Goal: Transaction & Acquisition: Purchase product/service

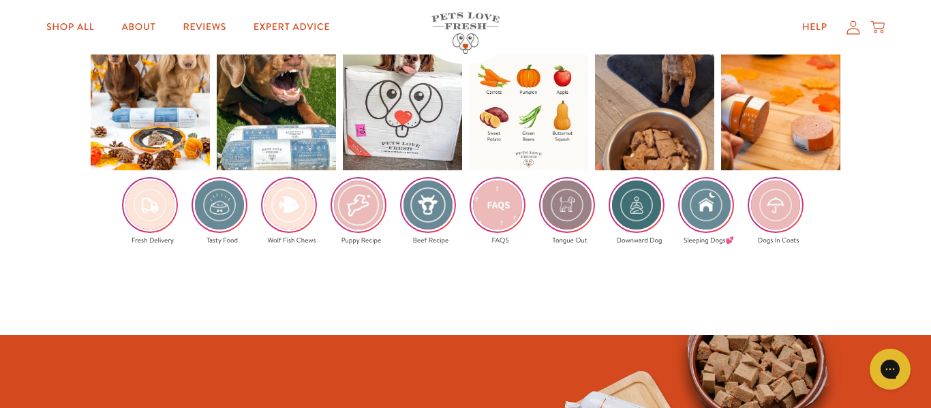
scroll to position [2140, 0]
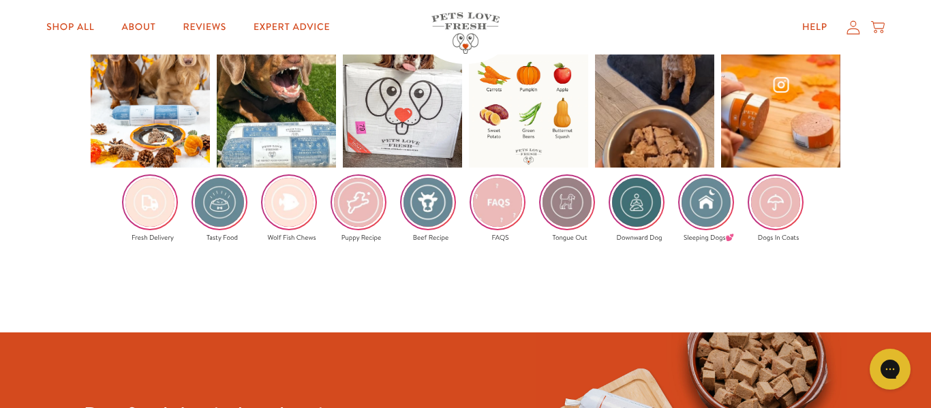
click at [780, 167] on div at bounding box center [780, 87] width 119 height 159
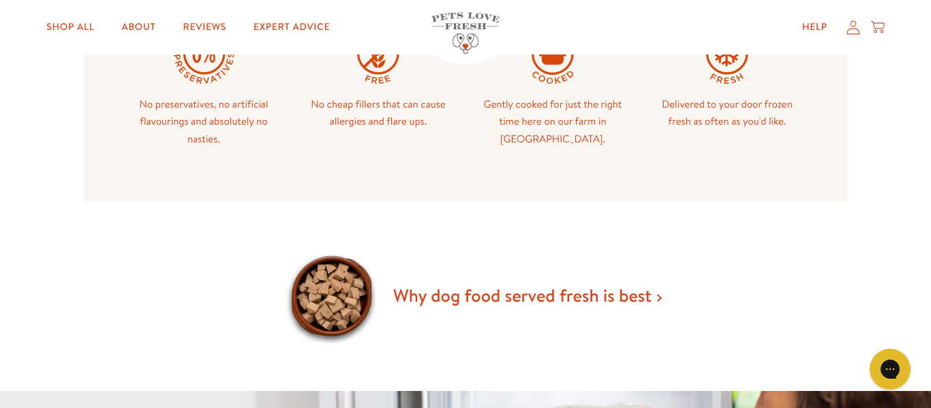
scroll to position [319, 0]
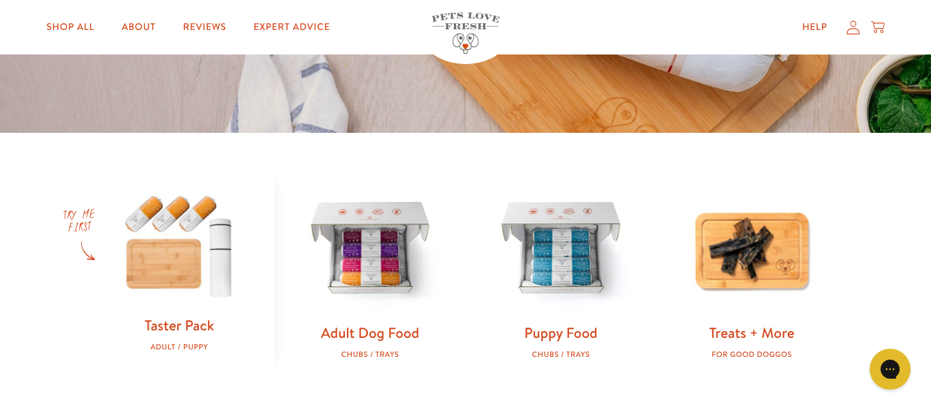
click at [182, 264] on img at bounding box center [179, 244] width 147 height 141
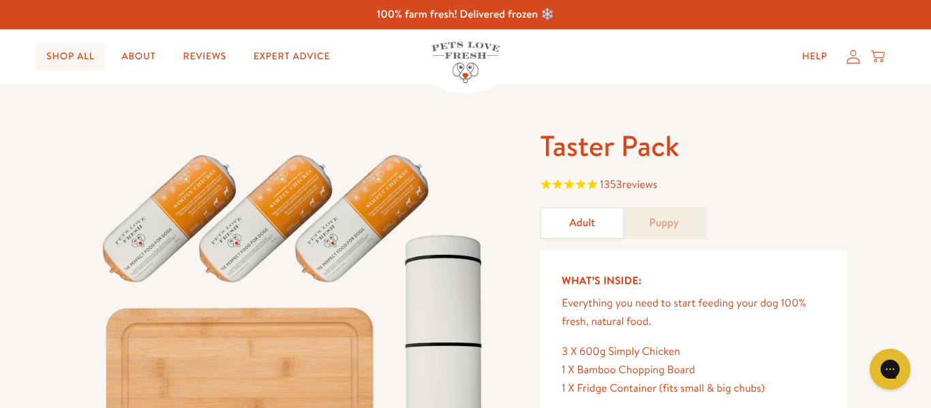
click at [71, 55] on link "Shop All" at bounding box center [70, 56] width 70 height 27
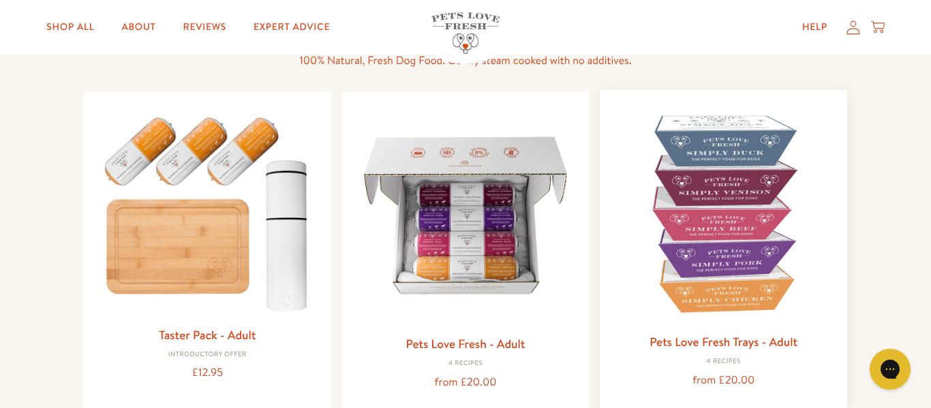
scroll to position [129, 0]
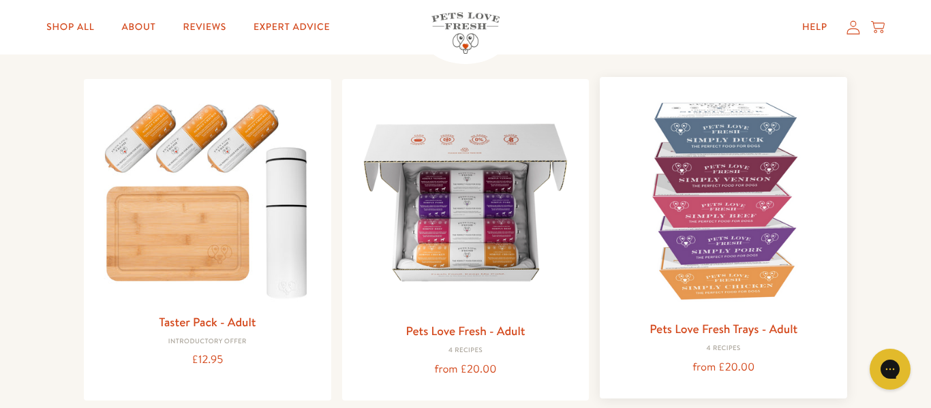
click at [726, 216] on img at bounding box center [724, 201] width 226 height 226
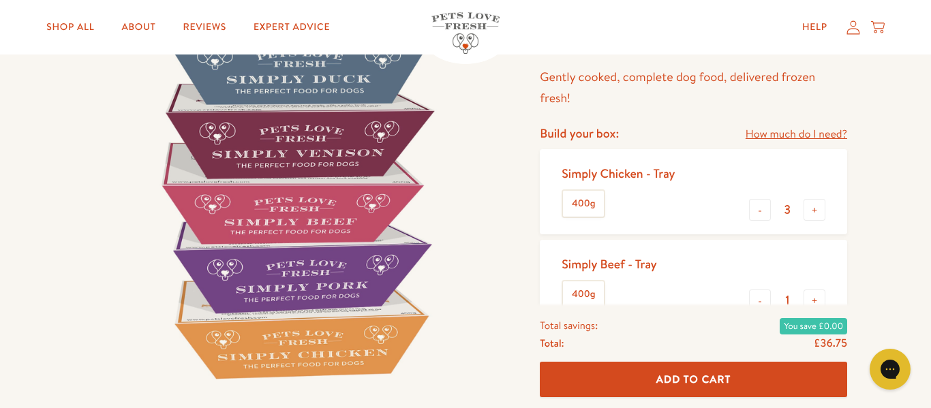
scroll to position [136, 0]
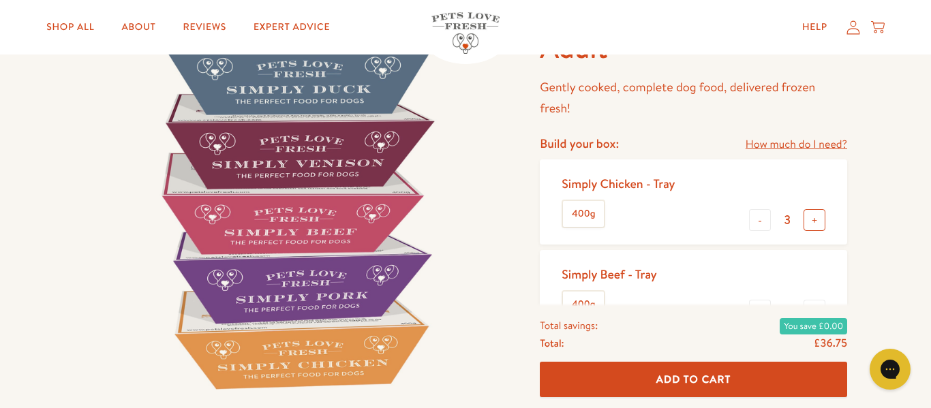
click at [806, 231] on button "+" at bounding box center [814, 220] width 22 height 22
type input "4"
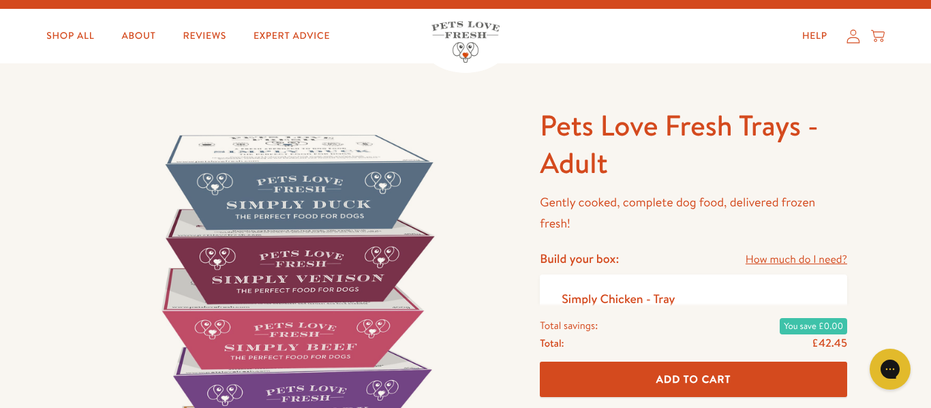
scroll to position [0, 0]
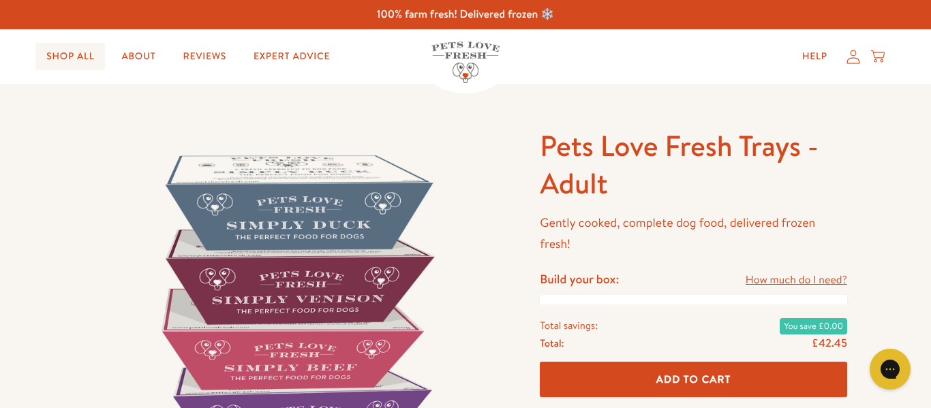
click at [78, 54] on link "Shop All" at bounding box center [70, 56] width 70 height 27
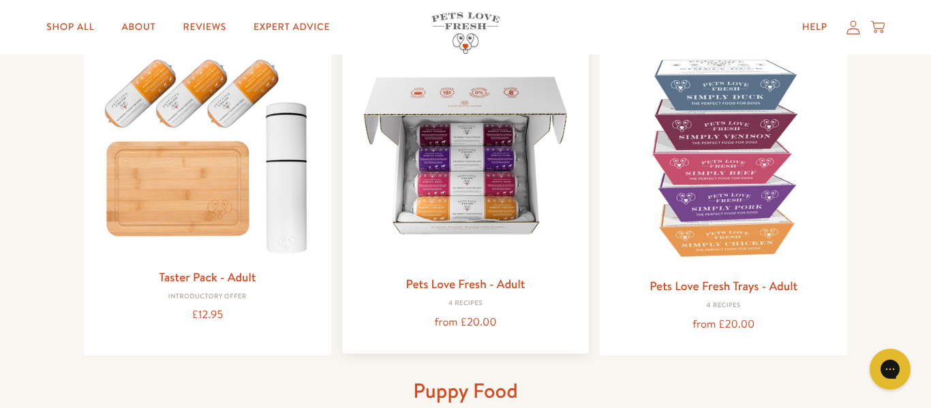
scroll to position [183, 0]
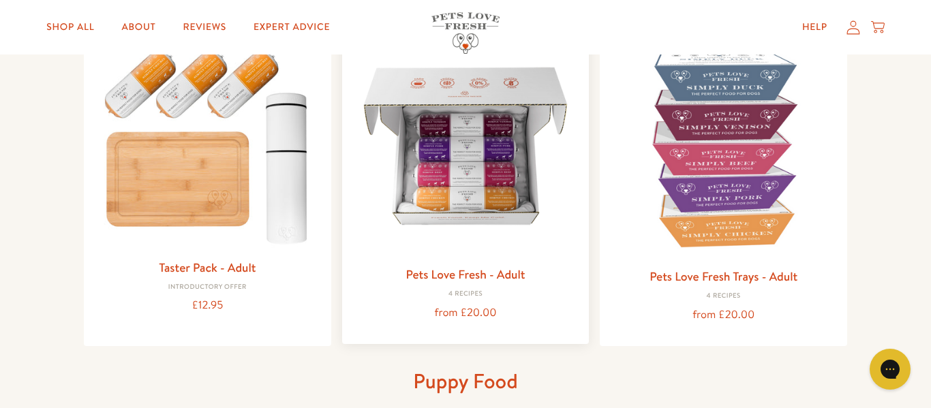
click at [453, 222] on img at bounding box center [466, 146] width 226 height 226
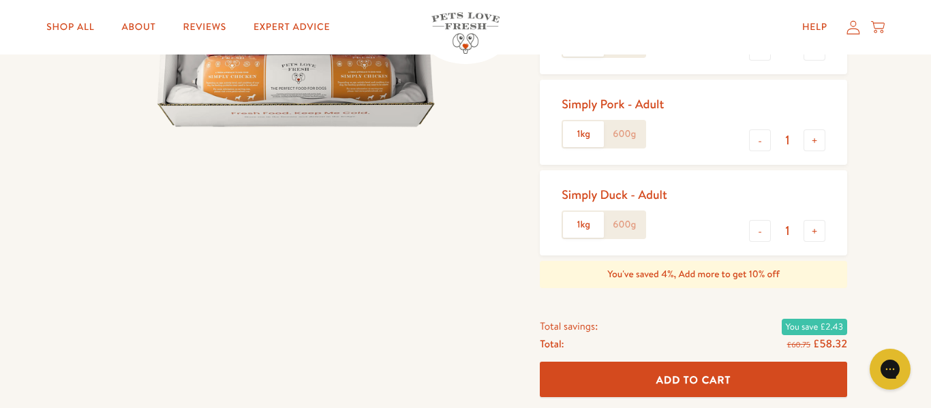
scroll to position [368, 0]
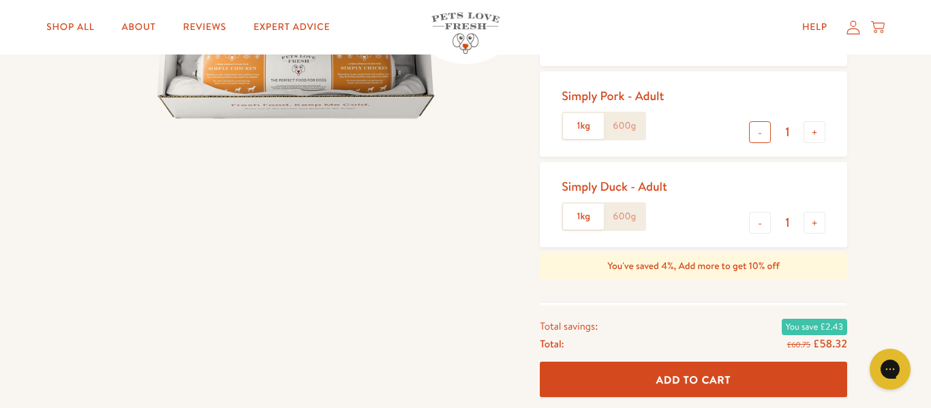
click at [749, 143] on button "-" at bounding box center [760, 132] width 22 height 22
type input "0"
click at [749, 52] on button "-" at bounding box center [760, 42] width 22 height 22
type input "0"
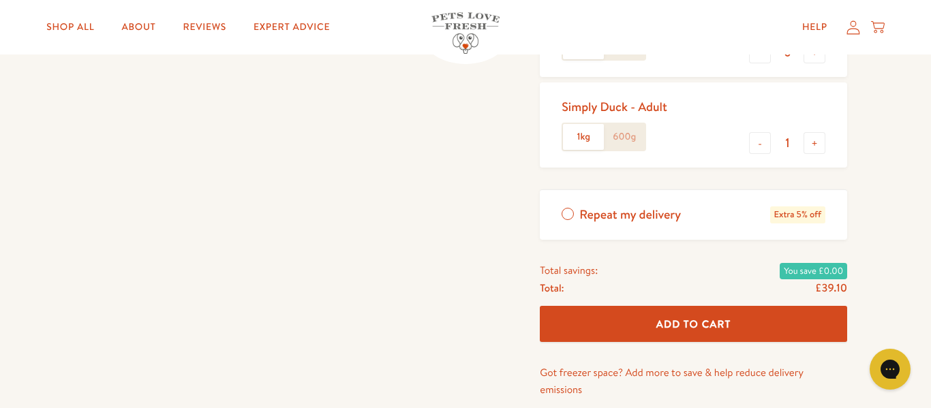
scroll to position [450, 0]
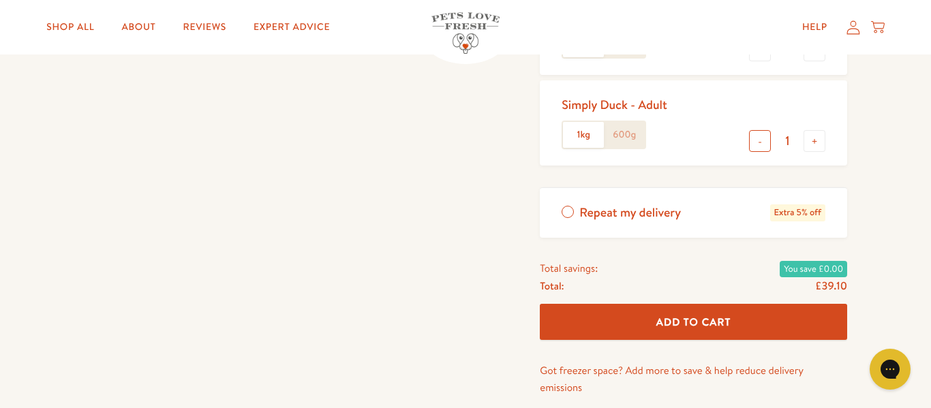
click at [749, 152] on button "-" at bounding box center [760, 141] width 22 height 22
type input "0"
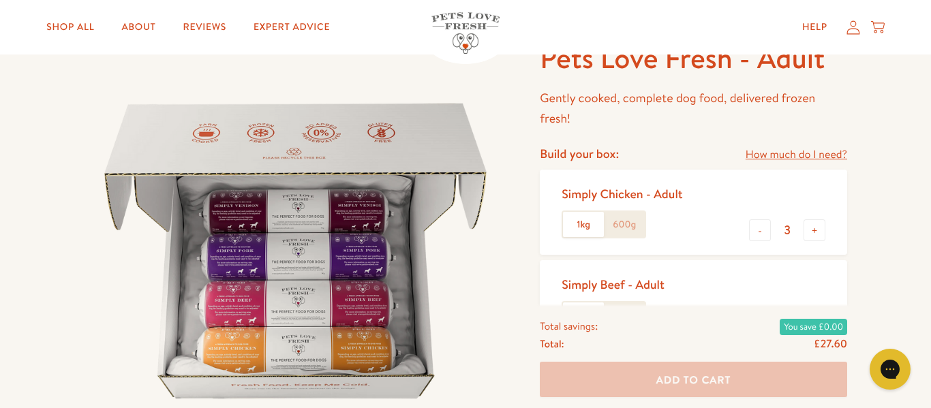
scroll to position [87, 0]
click at [587, 239] on label "1kg" at bounding box center [583, 226] width 41 height 26
click at [0, 0] on input "1kg" at bounding box center [0, 0] width 0 height 0
click at [588, 239] on label "1kg" at bounding box center [583, 226] width 41 height 26
click at [0, 0] on input "1kg" at bounding box center [0, 0] width 0 height 0
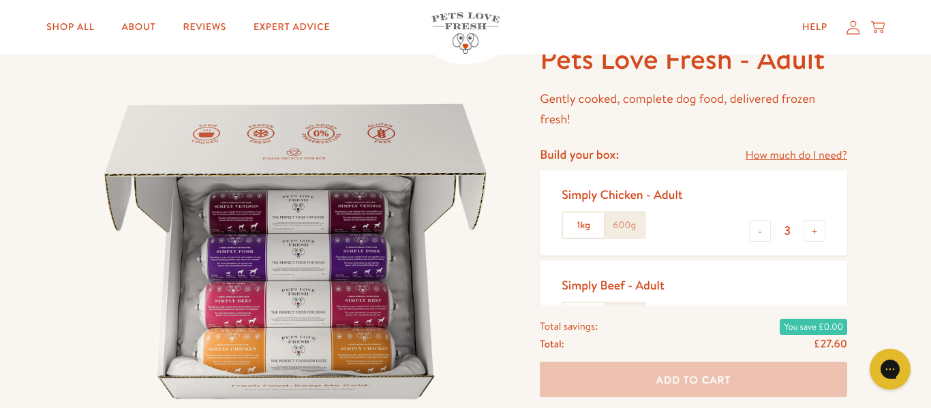
click at [632, 239] on label "600g" at bounding box center [624, 226] width 41 height 26
click at [0, 0] on input "600g" at bounding box center [0, 0] width 0 height 0
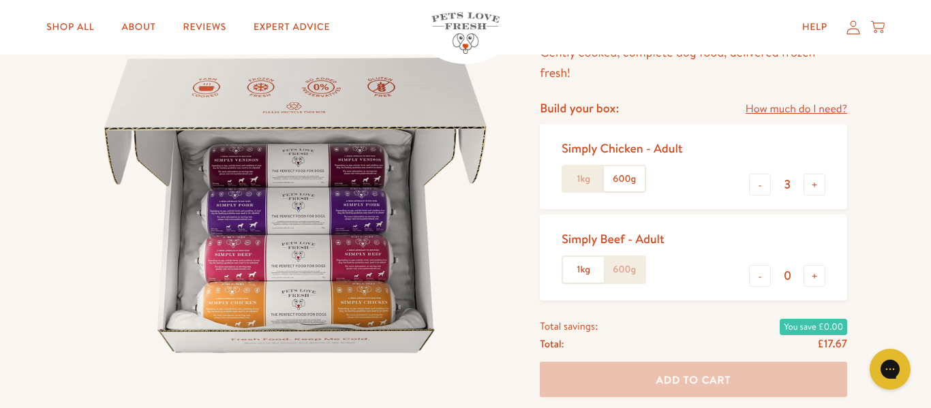
scroll to position [135, 0]
click at [803, 194] on button "+" at bounding box center [814, 183] width 22 height 22
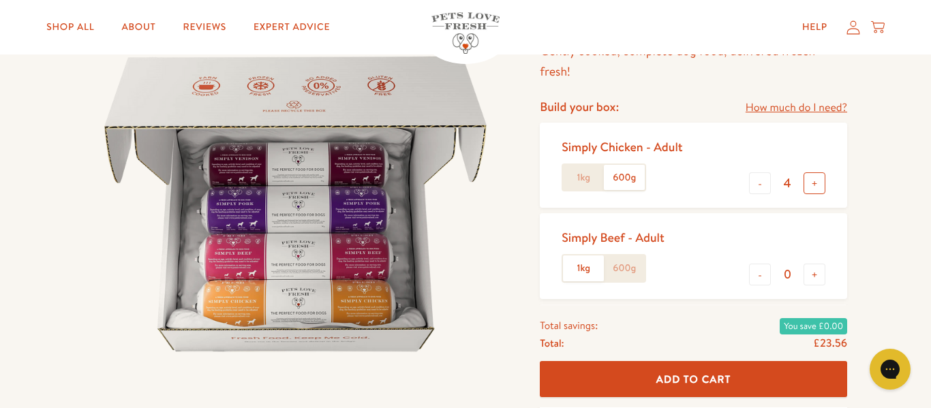
click at [803, 194] on button "+" at bounding box center [814, 183] width 22 height 22
type input "5"
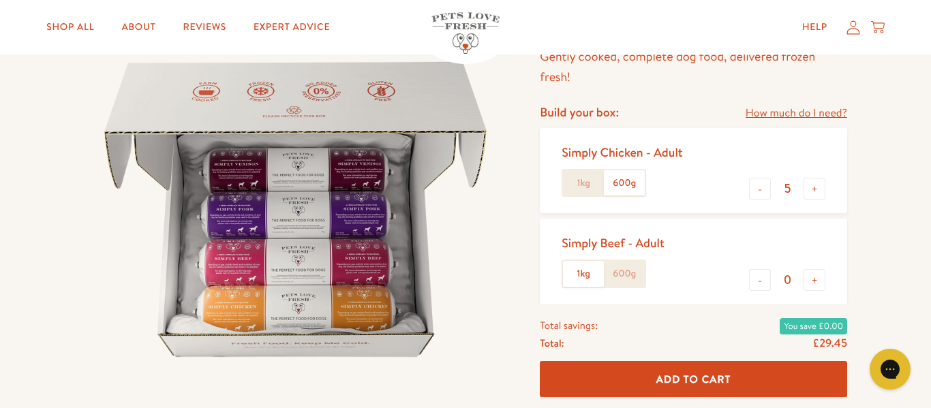
scroll to position [136, 0]
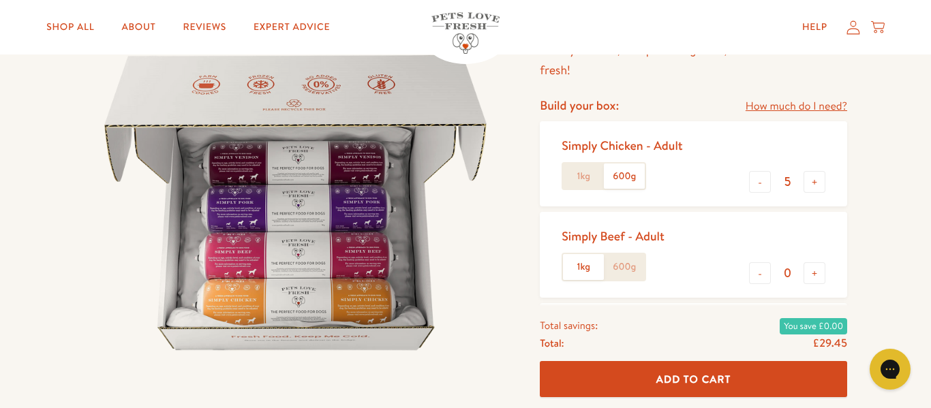
click at [589, 189] on label "1kg" at bounding box center [583, 177] width 41 height 26
click at [0, 0] on input "1kg" at bounding box center [0, 0] width 0 height 0
click at [639, 189] on label "600g" at bounding box center [624, 177] width 41 height 26
click at [0, 0] on input "600g" at bounding box center [0, 0] width 0 height 0
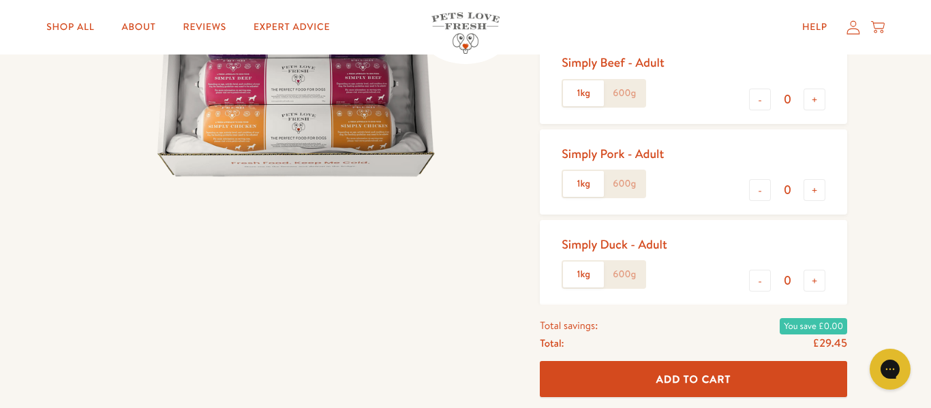
scroll to position [312, 0]
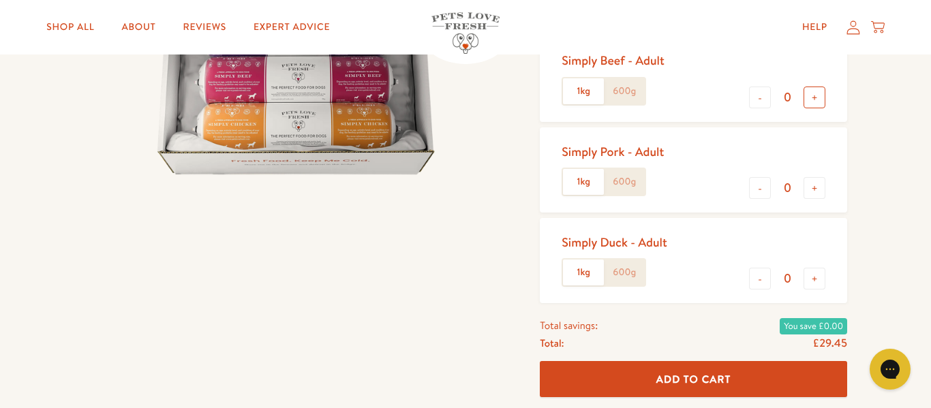
click at [803, 108] on button "+" at bounding box center [814, 98] width 22 height 22
type input "1"
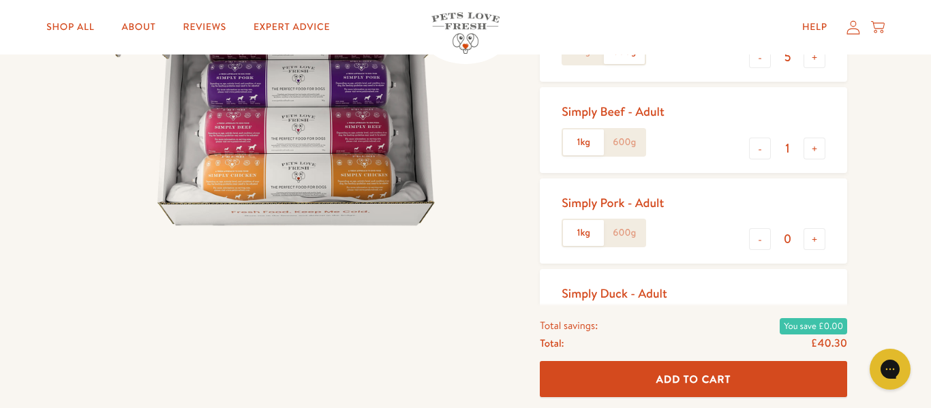
scroll to position [243, 0]
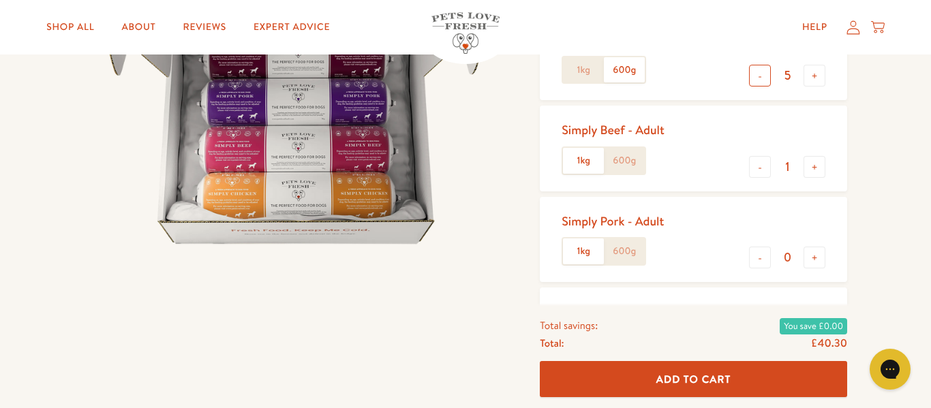
click at [749, 87] on button "-" at bounding box center [760, 76] width 22 height 22
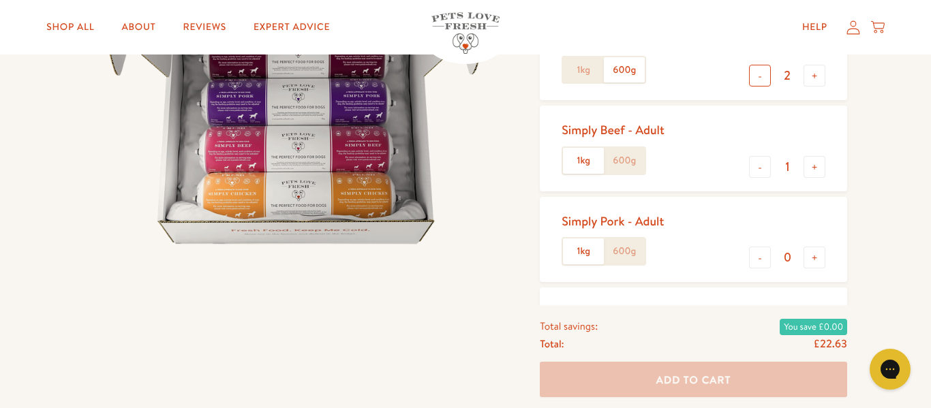
click at [749, 87] on button "-" at bounding box center [760, 76] width 22 height 22
click at [639, 174] on label "600g" at bounding box center [624, 161] width 41 height 26
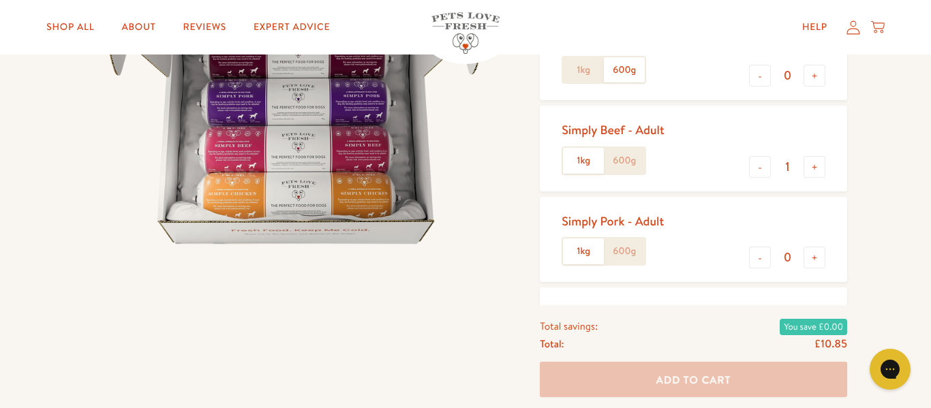
click at [0, 0] on input "600g" at bounding box center [0, 0] width 0 height 0
click at [598, 174] on label "1kg" at bounding box center [583, 161] width 41 height 26
click at [0, 0] on input "1kg" at bounding box center [0, 0] width 0 height 0
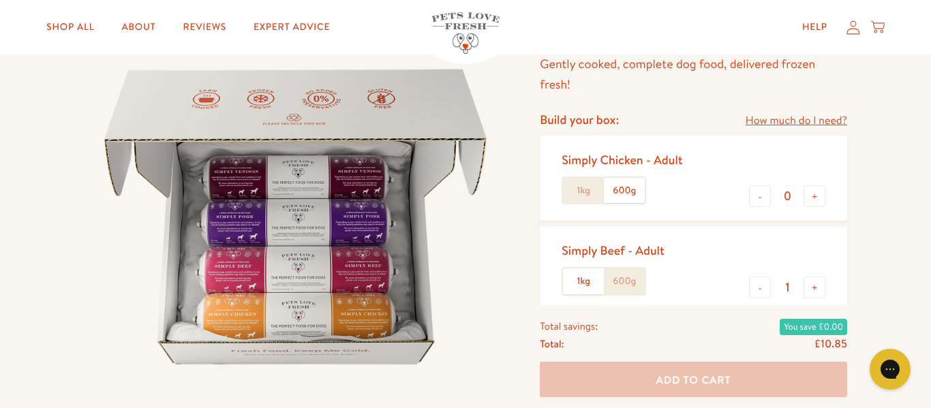
scroll to position [119, 0]
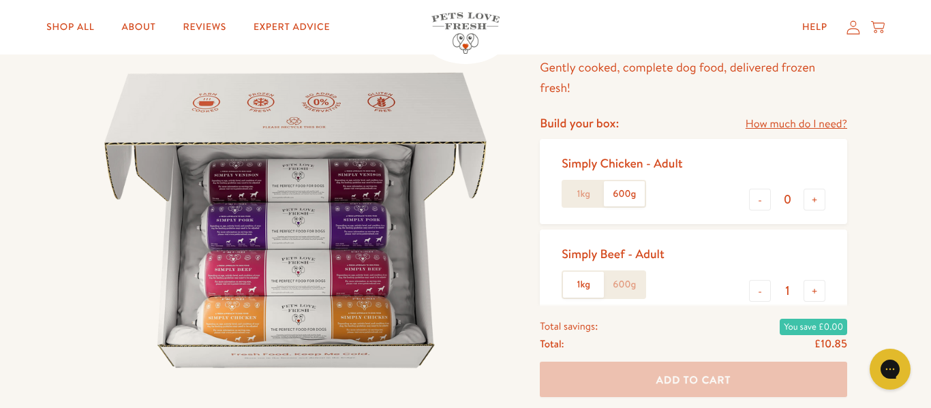
click at [585, 207] on label "1kg" at bounding box center [583, 194] width 41 height 26
click at [0, 0] on input "1kg" at bounding box center [0, 0] width 0 height 0
click at [622, 207] on label "600g" at bounding box center [624, 194] width 41 height 26
click at [0, 0] on input "600g" at bounding box center [0, 0] width 0 height 0
click at [639, 207] on label "600g" at bounding box center [624, 194] width 41 height 26
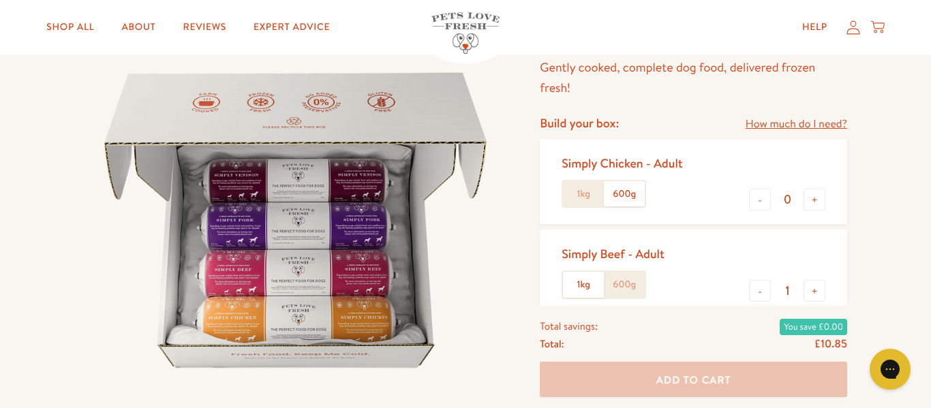
click at [0, 0] on input "600g" at bounding box center [0, 0] width 0 height 0
click at [749, 211] on button "-" at bounding box center [760, 200] width 22 height 22
click at [587, 207] on label "1kg" at bounding box center [583, 194] width 41 height 26
click at [0, 0] on input "1kg" at bounding box center [0, 0] width 0 height 0
click at [634, 207] on label "600g" at bounding box center [624, 194] width 41 height 26
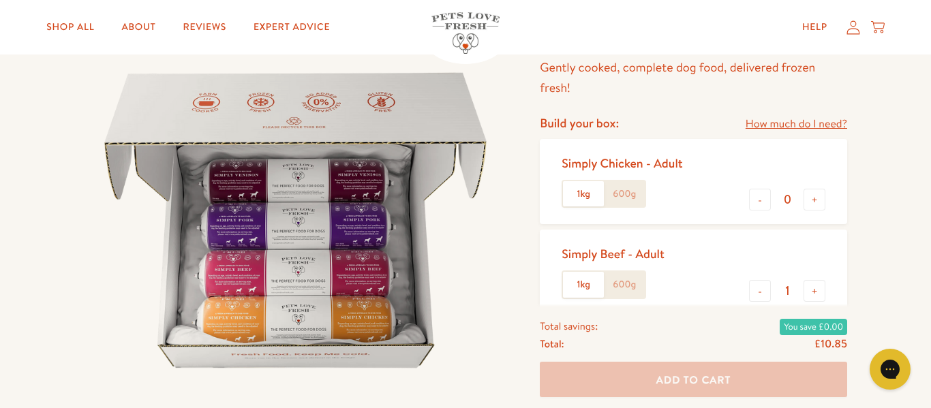
click at [0, 0] on input "600g" at bounding box center [0, 0] width 0 height 0
click at [803, 211] on button "+" at bounding box center [814, 200] width 22 height 22
click at [749, 211] on button "-" at bounding box center [760, 200] width 22 height 22
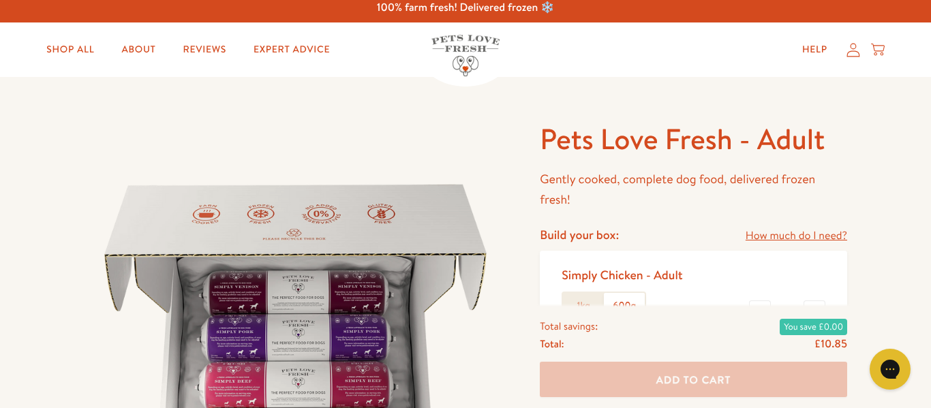
scroll to position [0, 0]
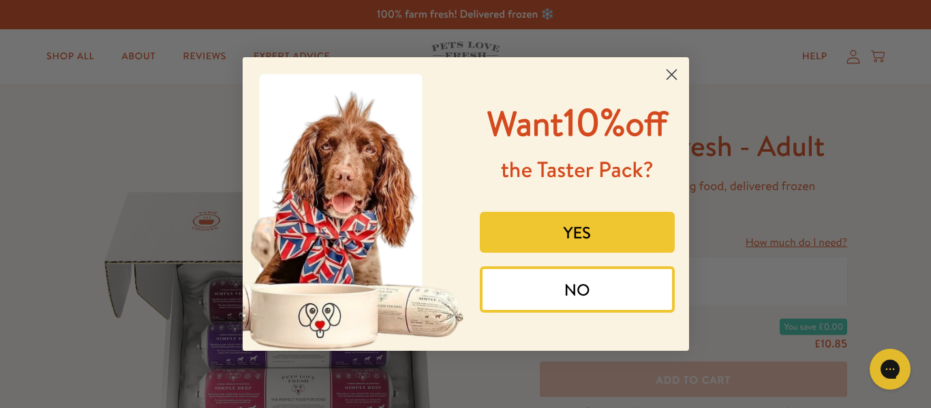
click at [671, 74] on icon "Close dialog" at bounding box center [671, 75] width 10 height 10
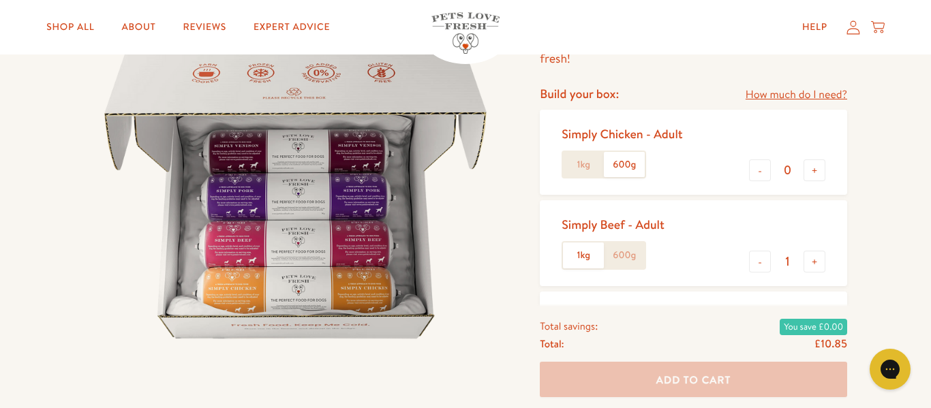
scroll to position [157, 0]
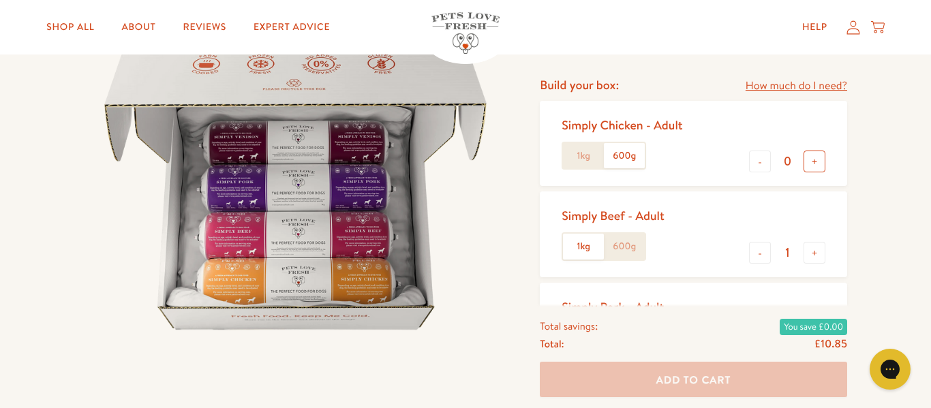
click at [804, 172] on button "+" at bounding box center [814, 162] width 22 height 22
type input "1"
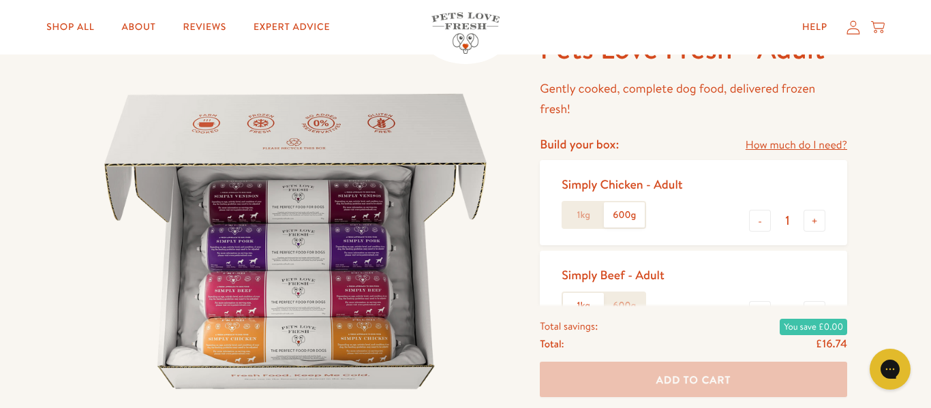
scroll to position [95, 0]
